Goal: Use online tool/utility: Utilize a website feature to perform a specific function

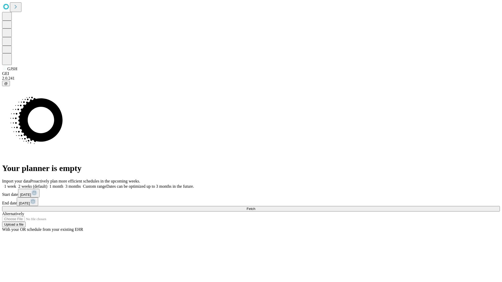
click at [255, 207] on span "Fetch" at bounding box center [251, 209] width 9 height 4
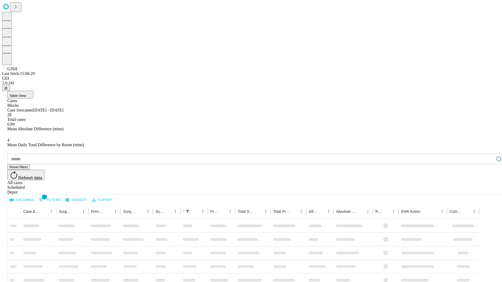
click at [26, 94] on span "Table View" at bounding box center [17, 96] width 17 height 4
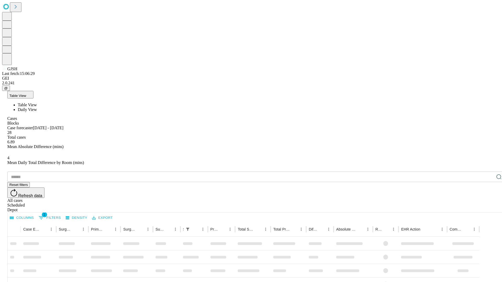
click at [37, 107] on span "Daily View" at bounding box center [27, 109] width 19 height 4
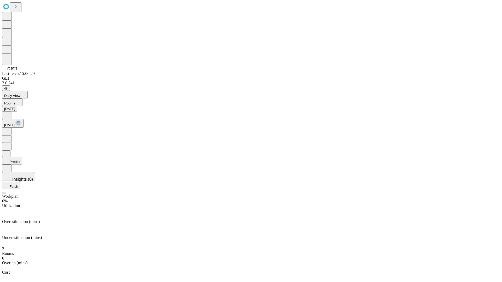
click at [22, 157] on button "Predict" at bounding box center [12, 161] width 20 height 8
